Goal: Information Seeking & Learning: Learn about a topic

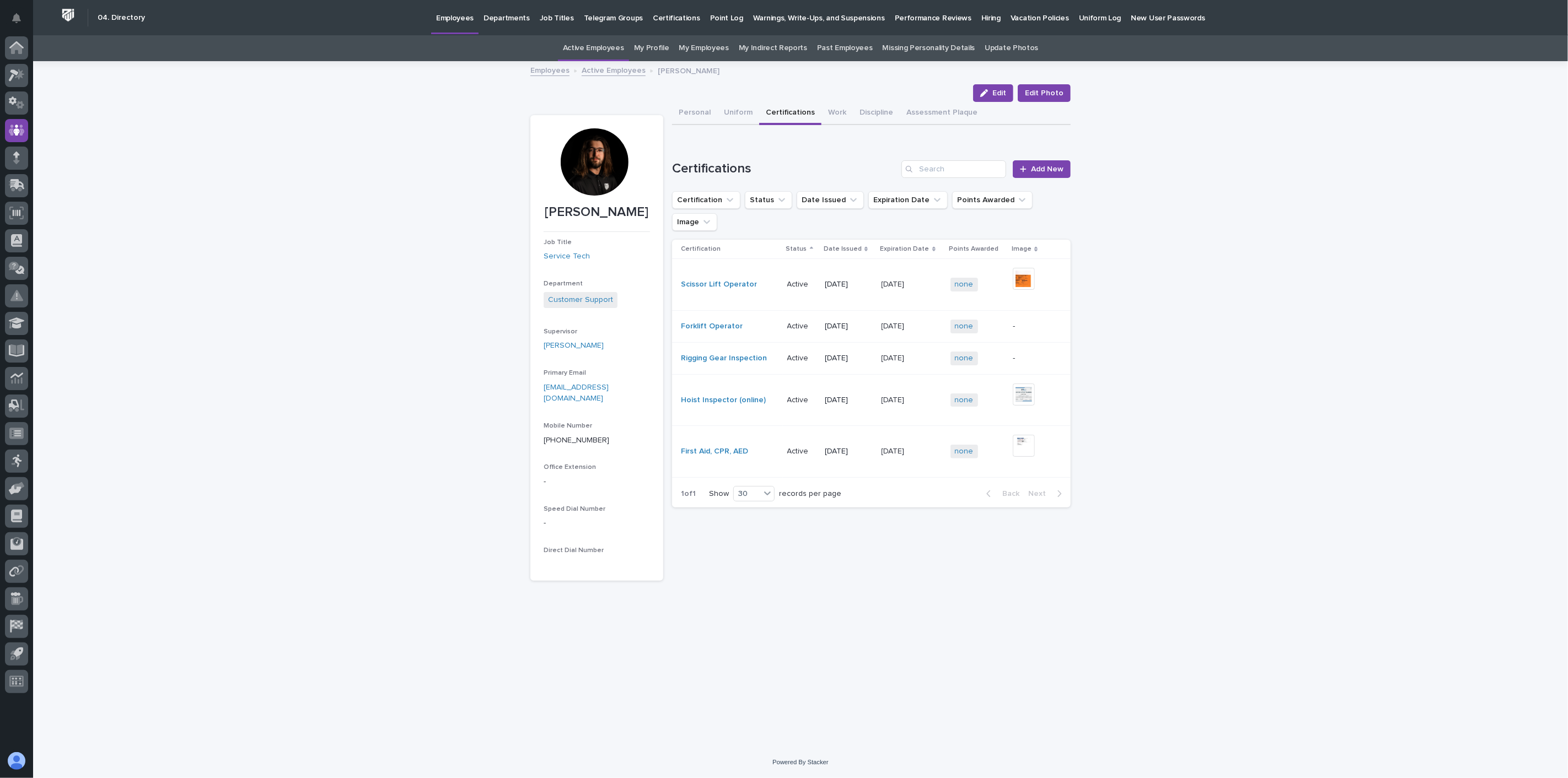
click at [614, 72] on link "Active Employees" at bounding box center [614, 70] width 64 height 13
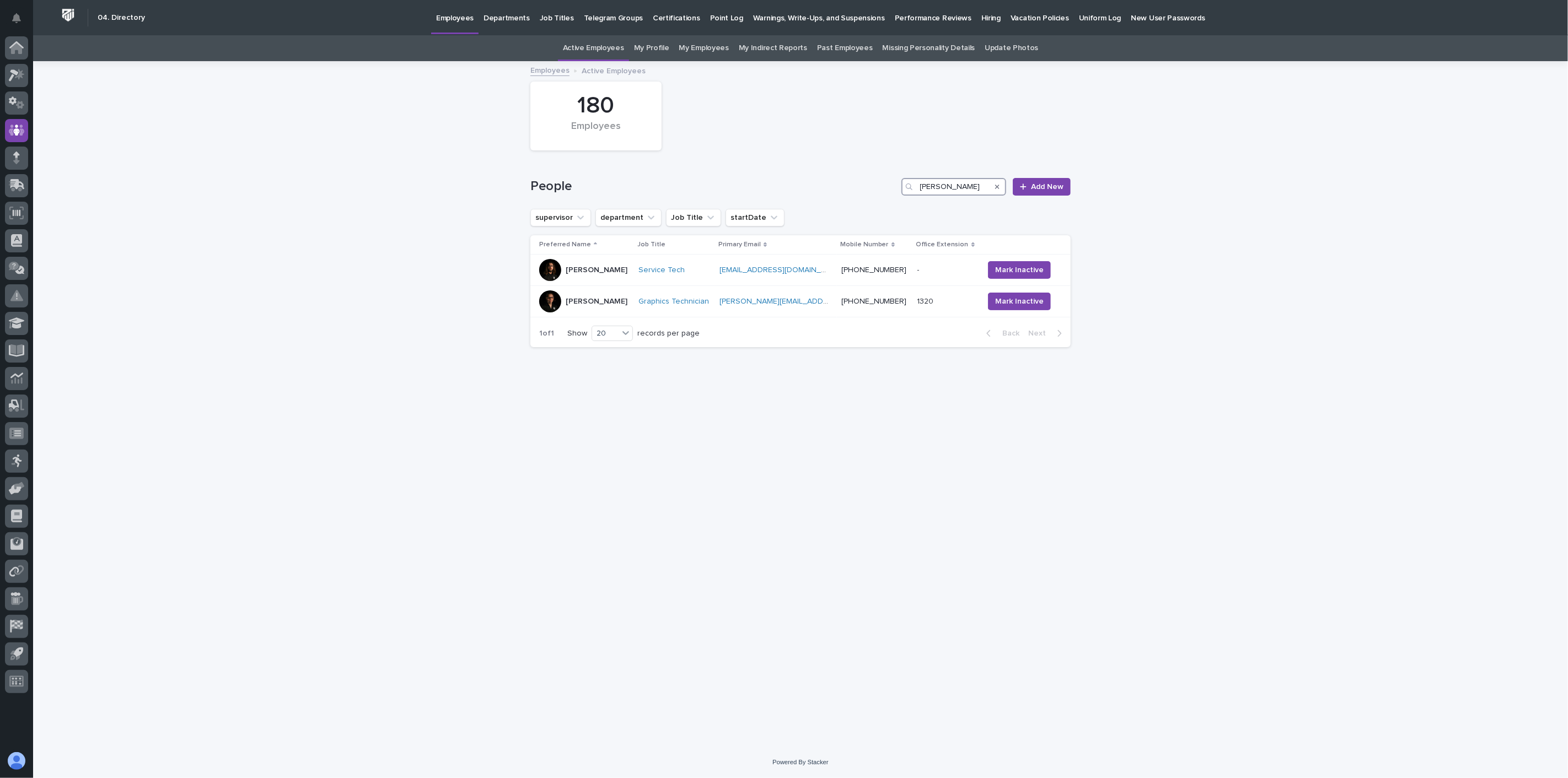
drag, startPoint x: 958, startPoint y: 185, endPoint x: 792, endPoint y: 182, distance: 166.0
click at [792, 182] on div "People [PERSON_NAME] Add New" at bounding box center [800, 186] width 540 height 18
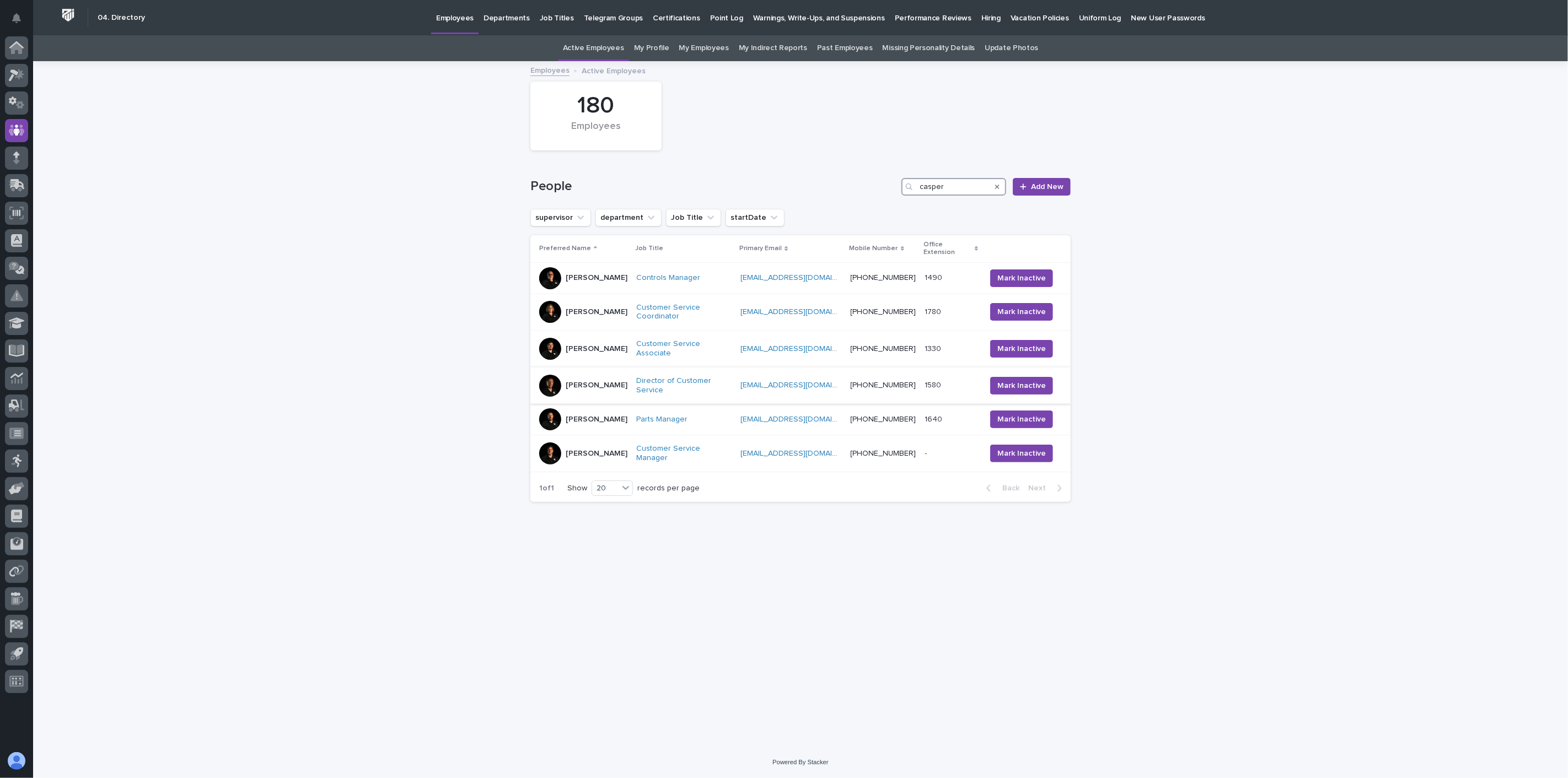
type input "casper"
click at [600, 376] on td "[PERSON_NAME]" at bounding box center [581, 385] width 102 height 37
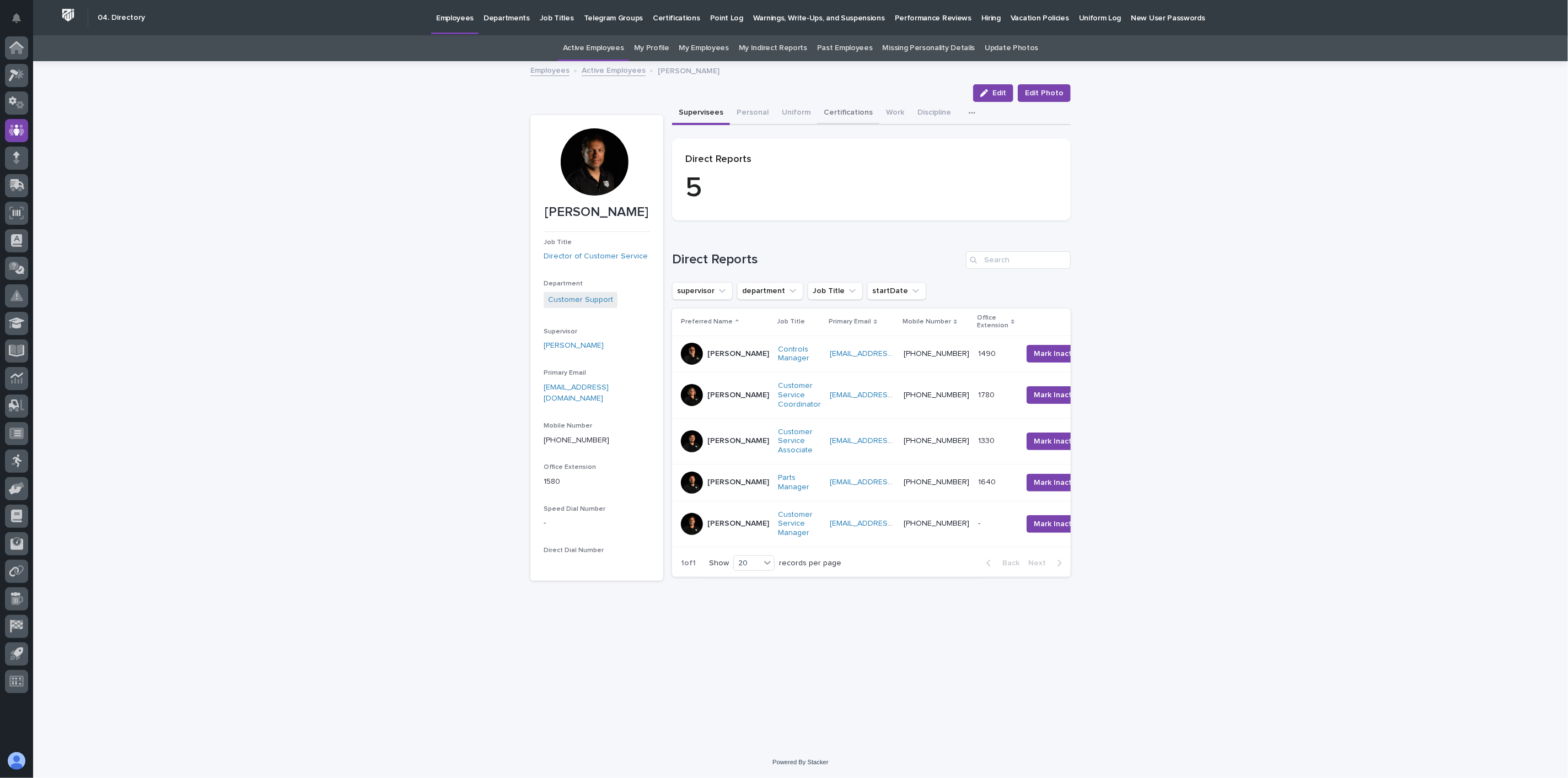
click at [835, 116] on button "Certifications" at bounding box center [849, 113] width 62 height 23
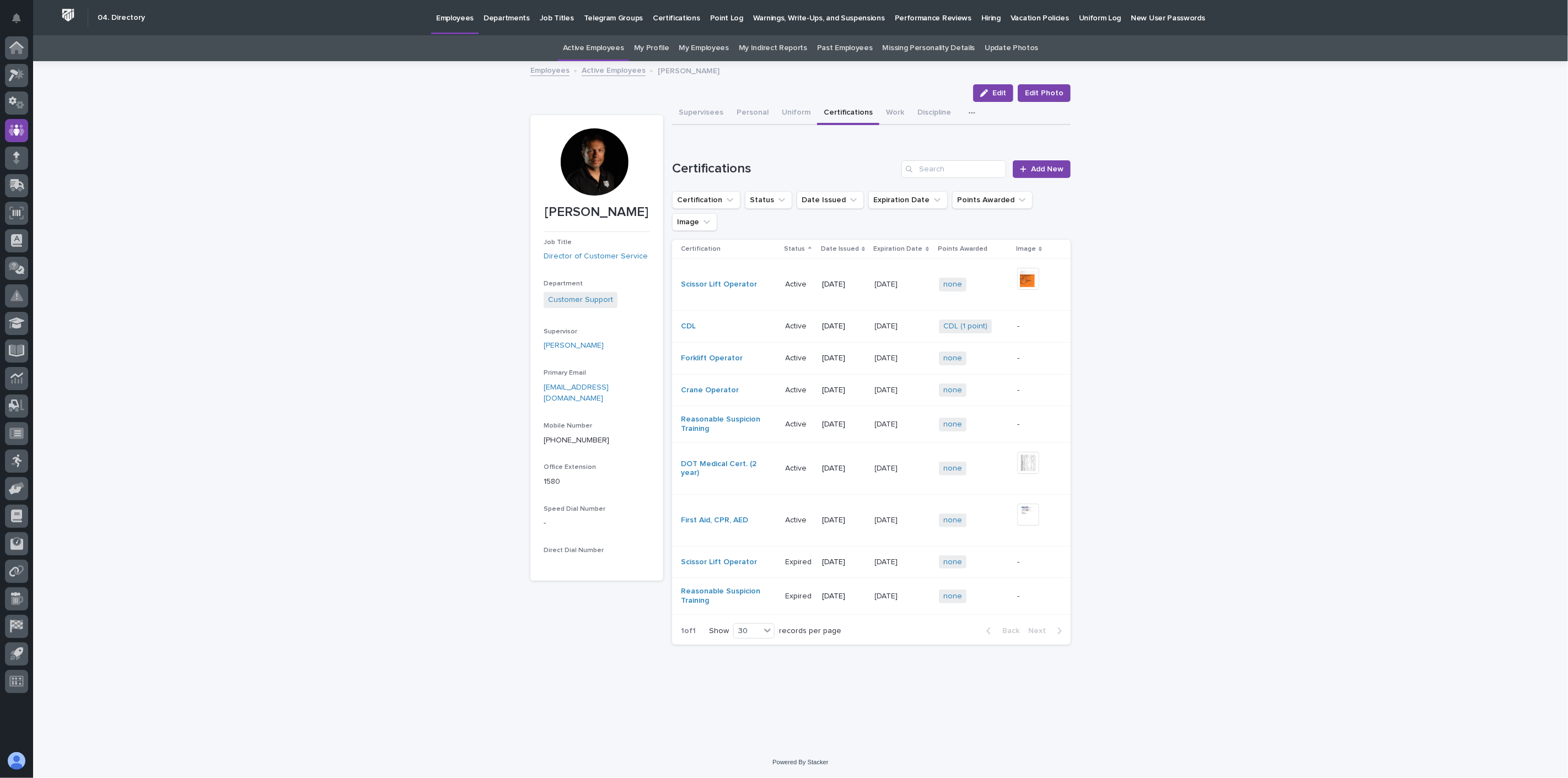
drag, startPoint x: 246, startPoint y: 113, endPoint x: 267, endPoint y: 107, distance: 21.8
click at [246, 113] on div "Loading... Saving… Loading... Saving… [PERSON_NAME] Edit Edit Photo Edit Edit P…" at bounding box center [801, 405] width 1535 height 684
click at [981, 19] on p "Hiring" at bounding box center [991, 11] width 19 height 23
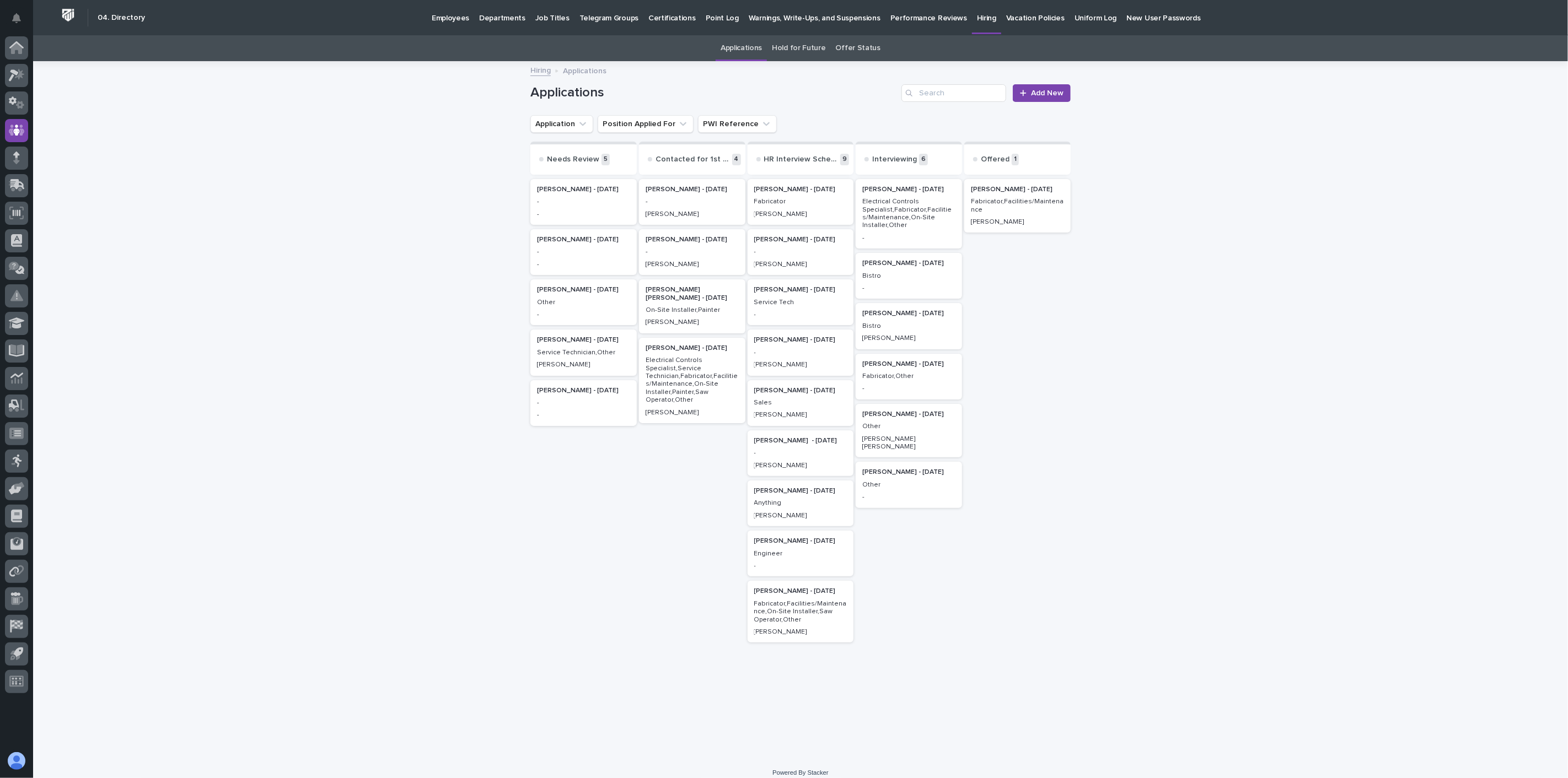
click at [576, 206] on div "[PERSON_NAME] - [DATE] - -" at bounding box center [583, 202] width 106 height 46
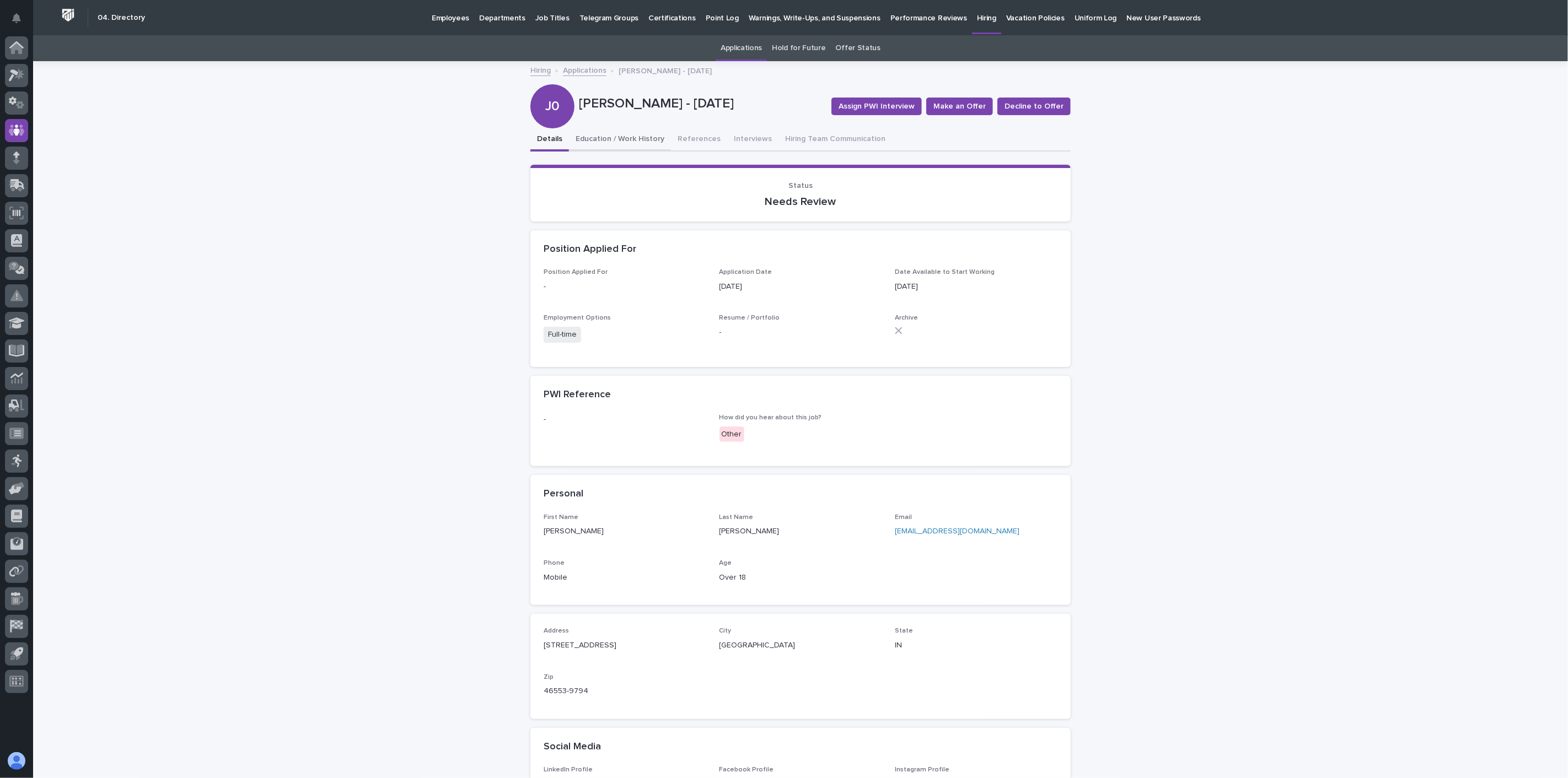
click at [629, 141] on button "Education / Work History" at bounding box center [620, 140] width 102 height 23
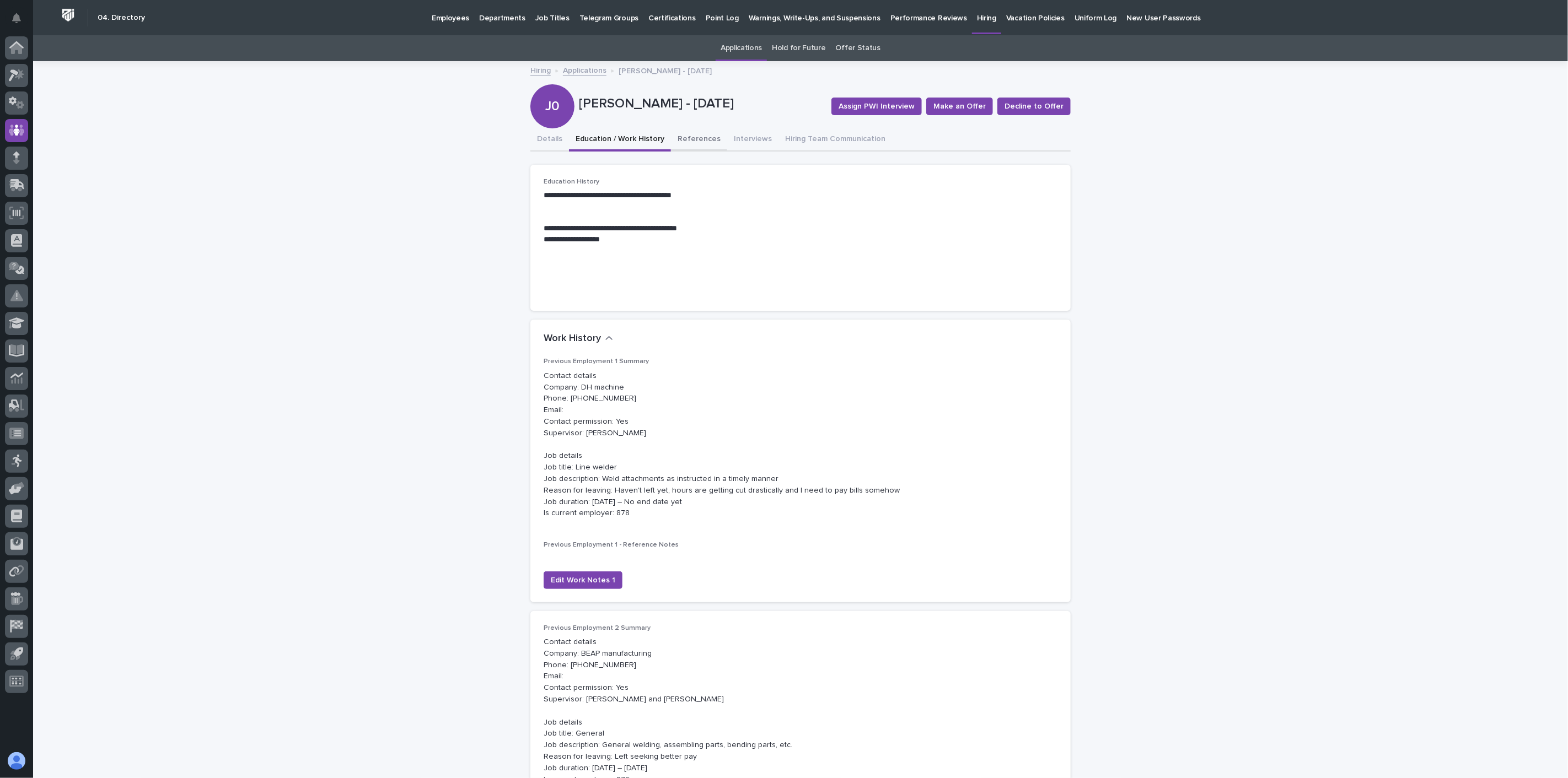
click at [689, 142] on button "References" at bounding box center [699, 140] width 56 height 23
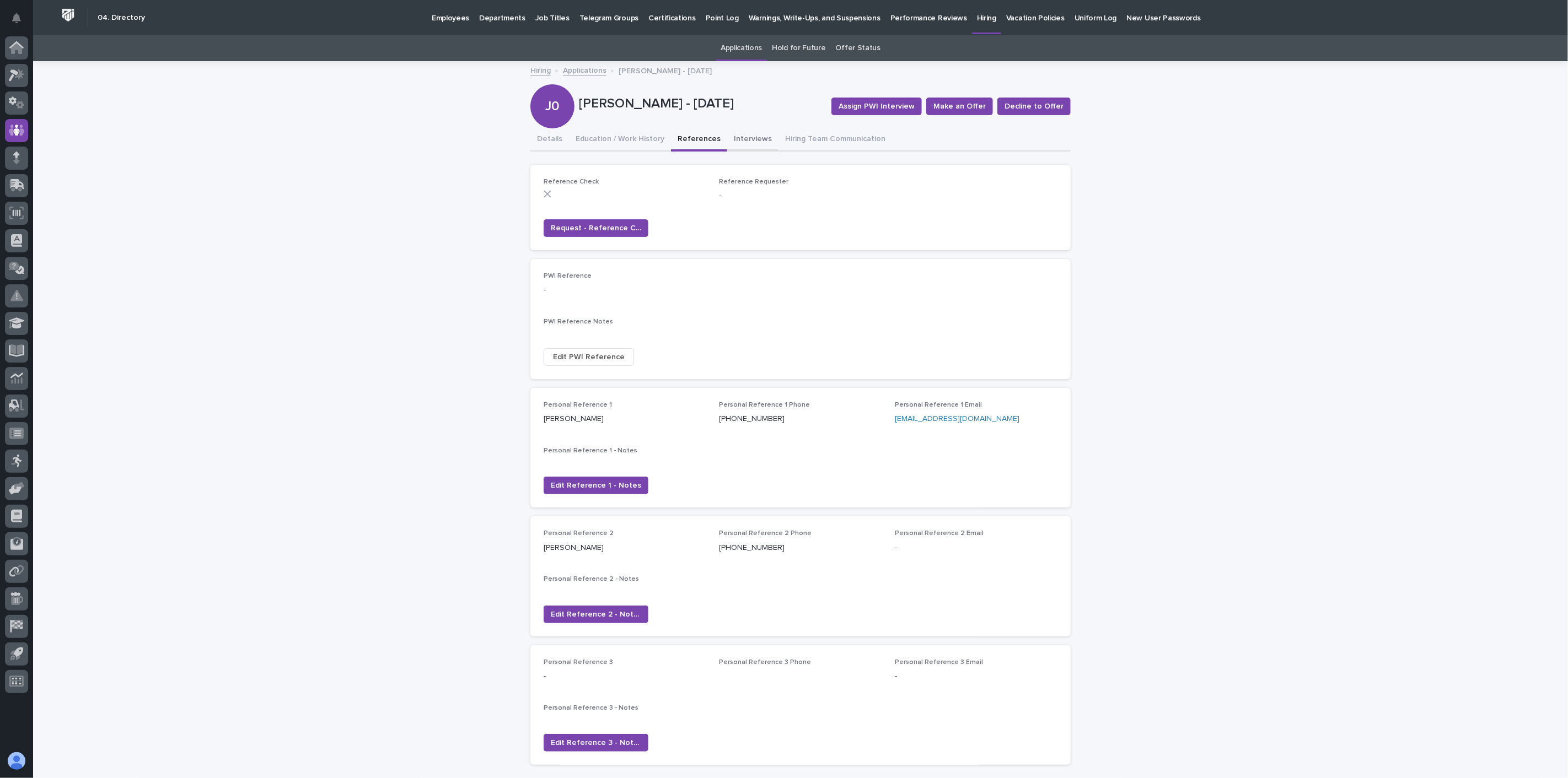
click at [742, 139] on button "Interviews" at bounding box center [752, 140] width 51 height 23
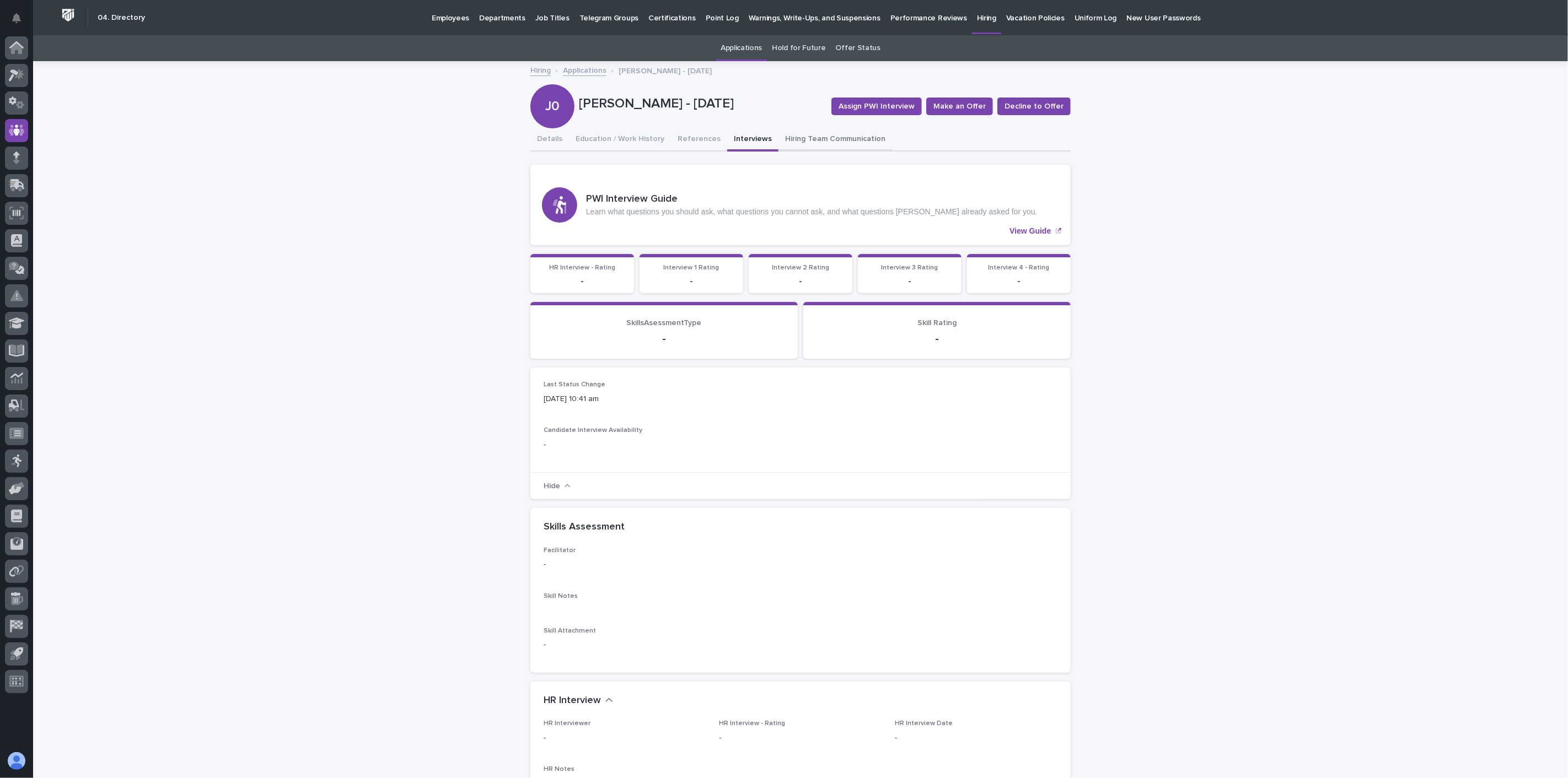
click at [845, 141] on button "Hiring Team Communication" at bounding box center [835, 140] width 113 height 23
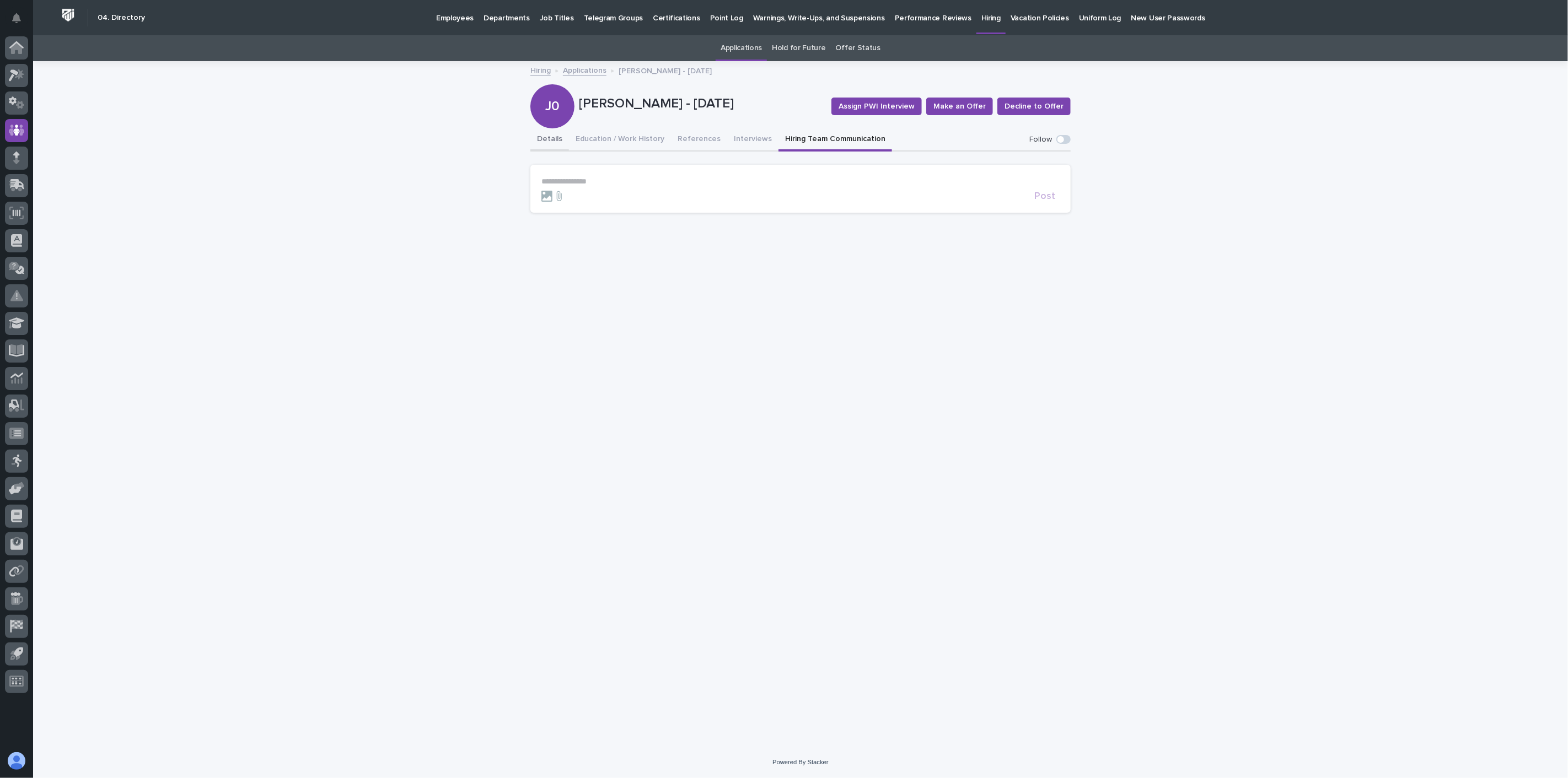
click at [543, 136] on button "Details" at bounding box center [549, 140] width 38 height 23
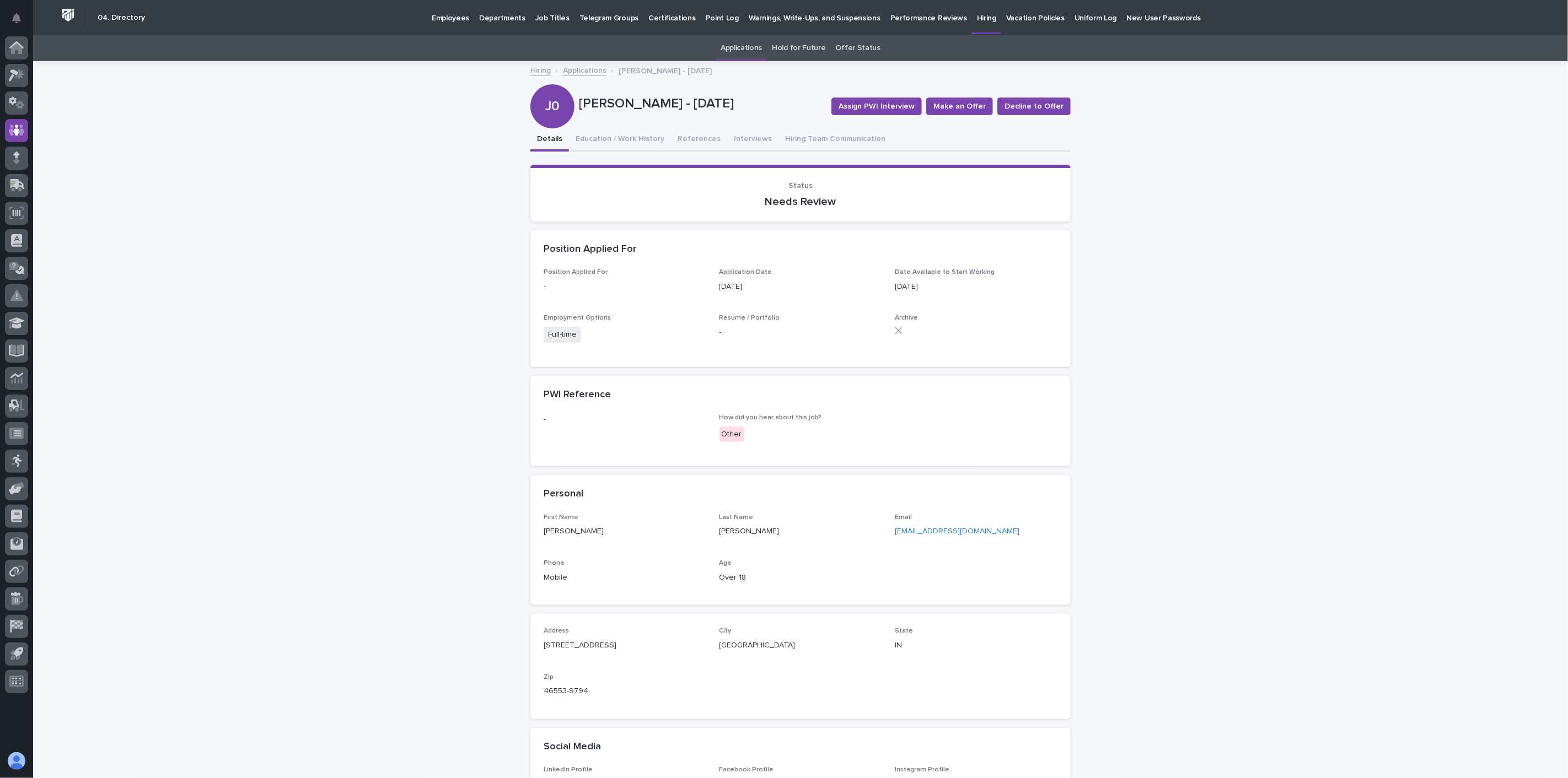
click at [588, 74] on link "Applications" at bounding box center [585, 70] width 44 height 13
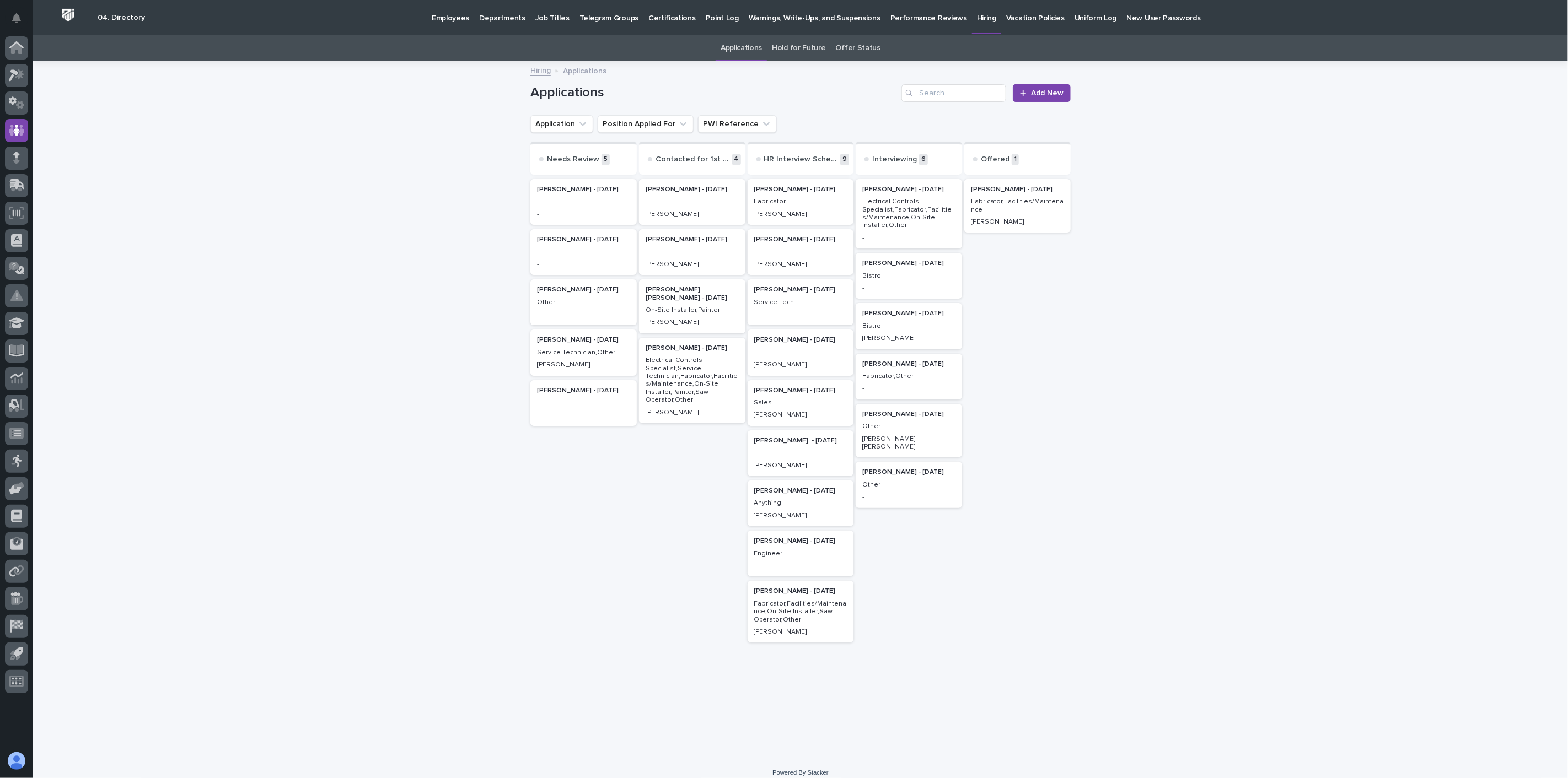
click at [432, 14] on p "Employees" at bounding box center [451, 11] width 38 height 23
